Goal: Task Accomplishment & Management: Complete application form

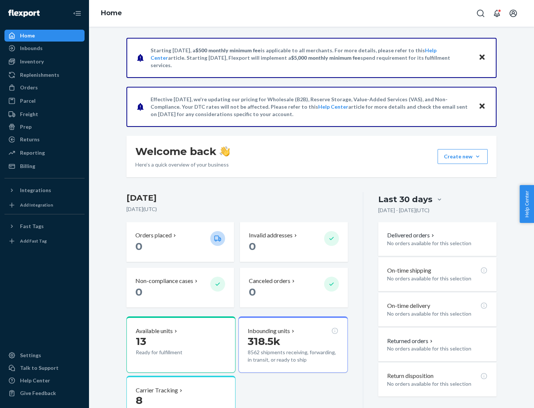
click at [478, 157] on button "Create new Create new inbound Create new order Create new product" at bounding box center [463, 156] width 50 height 15
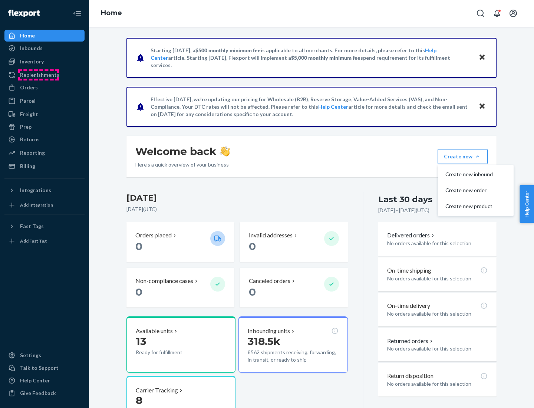
click at [39, 75] on div "Replenishments" at bounding box center [39, 74] width 39 height 7
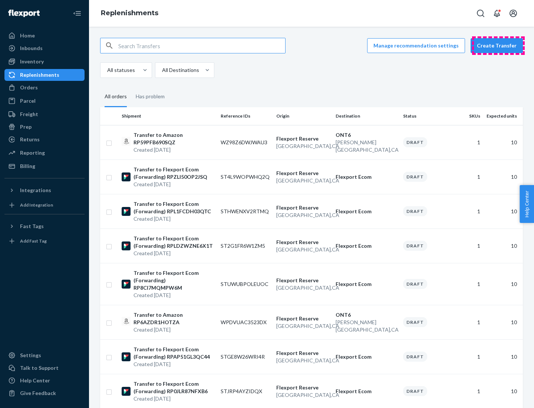
click at [499, 46] on button "Create Transfer" at bounding box center [497, 45] width 52 height 15
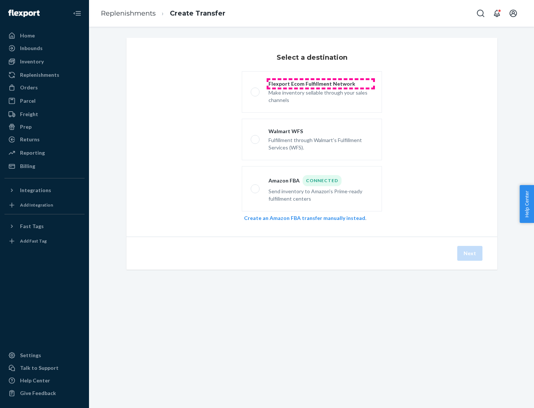
click at [321, 84] on div "Flexport Ecom Fulfillment Network" at bounding box center [321, 83] width 105 height 7
click at [256, 90] on input "Flexport Ecom Fulfillment Network Make inventory sellable through your sales ch…" at bounding box center [253, 92] width 5 height 5
radio input "true"
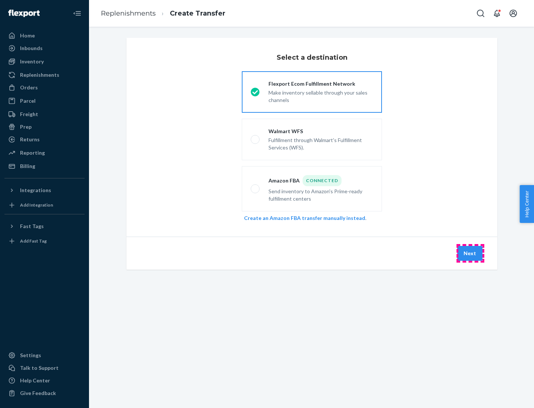
click at [470, 253] on button "Next" at bounding box center [469, 253] width 25 height 15
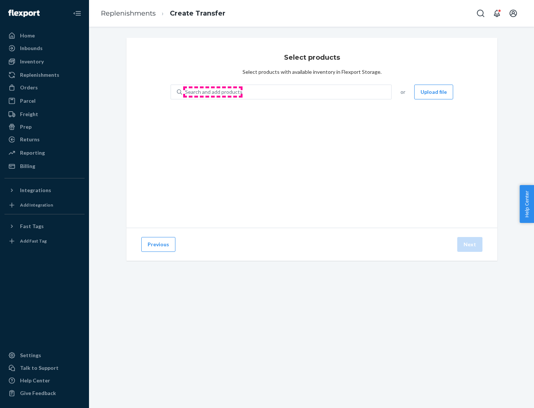
click at [213, 92] on div "Search and add products" at bounding box center [213, 91] width 57 height 7
click at [186, 92] on input "Search and add products" at bounding box center [185, 91] width 1 height 7
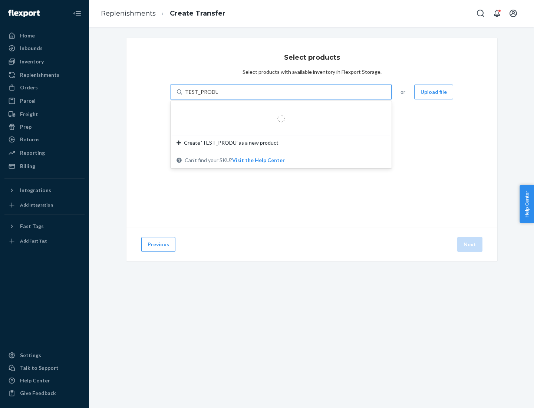
type input "TEST_PRODUCT"
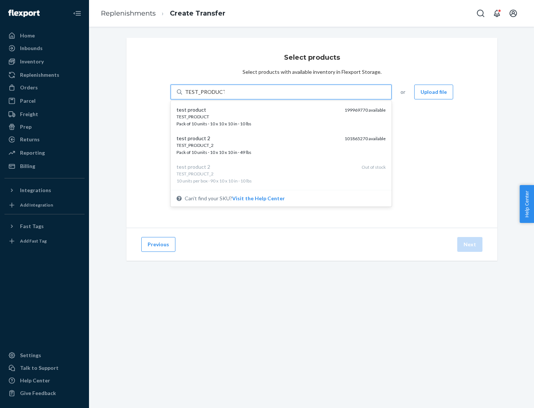
click at [258, 116] on div "TEST_PRODUCT" at bounding box center [258, 117] width 162 height 6
click at [225, 96] on input "TEST_PRODUCT" at bounding box center [205, 91] width 40 height 7
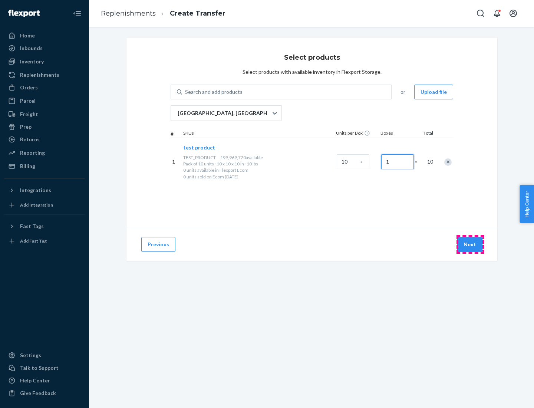
type input "1"
click at [470, 244] on button "Next" at bounding box center [469, 244] width 25 height 15
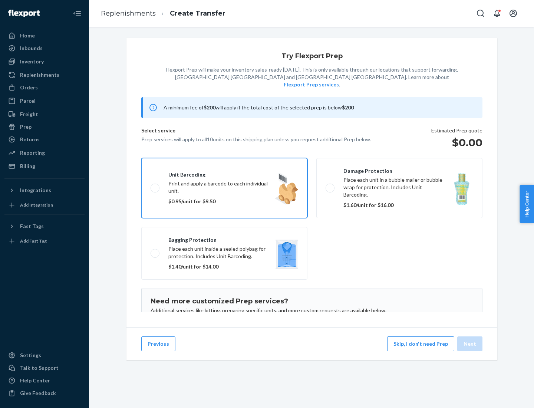
click at [151, 185] on input "Unit barcoding Print and apply a barcode to each individual unit. $0.95/unit fo…" at bounding box center [153, 187] width 5 height 5
checkbox input "true"
click at [470, 344] on button "Next" at bounding box center [469, 343] width 25 height 15
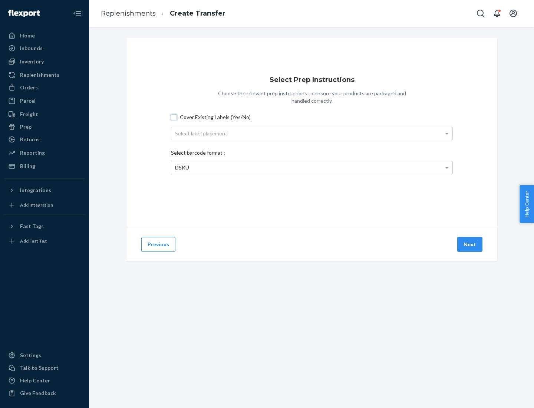
click at [174, 117] on input "Cover Existing Labels (Yes/No)" at bounding box center [174, 117] width 6 height 6
checkbox input "true"
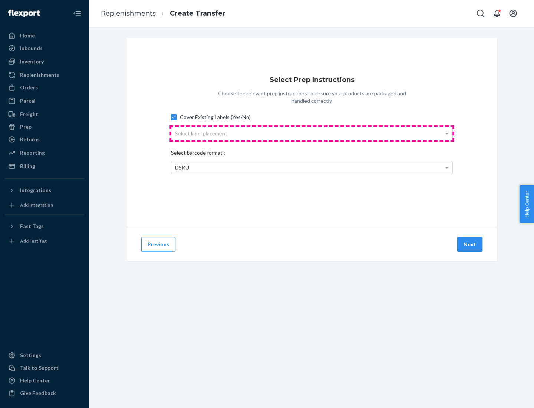
click at [312, 133] on div "Select label placement" at bounding box center [311, 133] width 281 height 13
click at [312, 133] on div "Top Center" at bounding box center [311, 133] width 281 height 13
